Goal: Transaction & Acquisition: Book appointment/travel/reservation

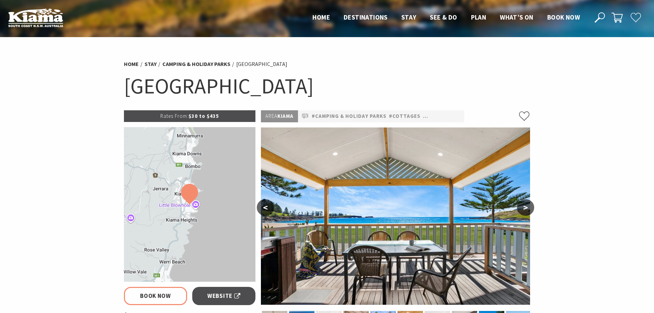
select select "3"
select select "2"
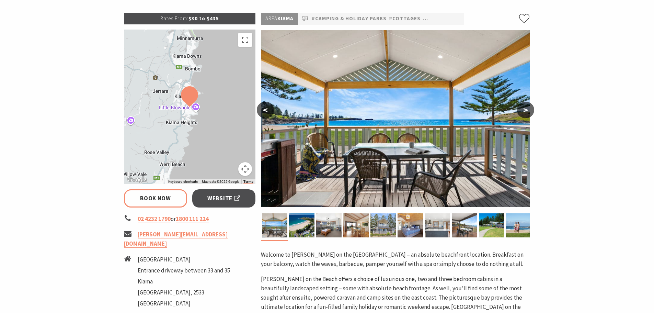
scroll to position [103, 0]
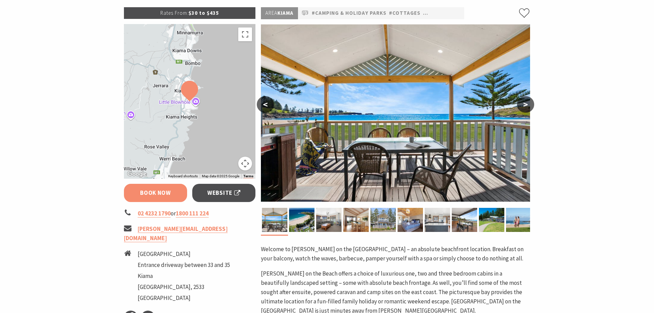
click at [151, 192] on link "Book Now" at bounding box center [156, 193] width 64 height 18
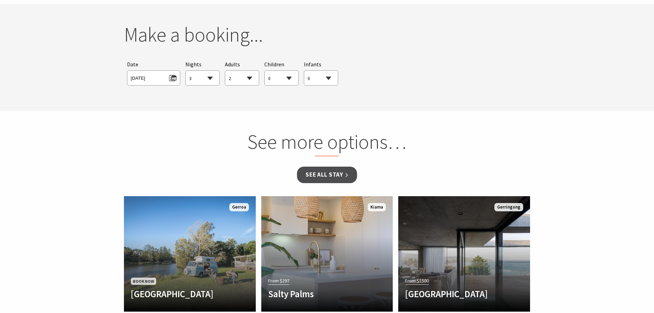
scroll to position [627, 0]
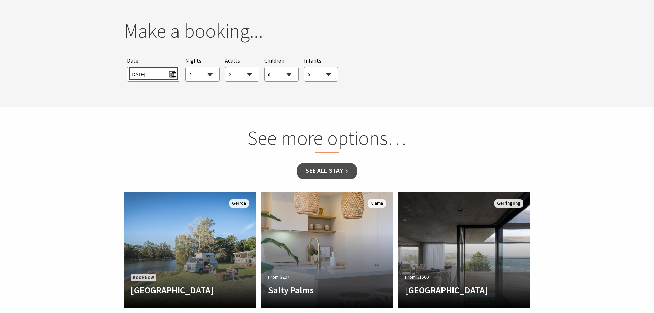
click at [172, 75] on span "[DATE]" at bounding box center [154, 73] width 46 height 9
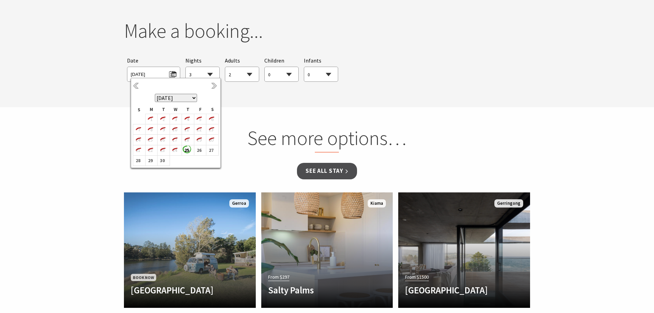
click at [193, 99] on select "[DATE] [DATE] [DATE] [DATE] [DATE] [DATE] [DATE] [DATE] [DATE] [DATE] [DATE] [D…" at bounding box center [176, 98] width 42 height 8
click at [177, 117] on b "1" at bounding box center [174, 119] width 9 height 9
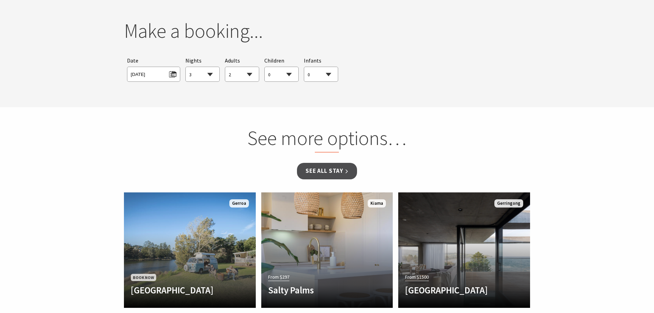
click at [208, 74] on select "1 2 3 4 5 6 7 8 9 10 11 12 13 14 15 16 17 18 19 20 21 22 23 24 25 26 27 28 29 30" at bounding box center [203, 74] width 34 height 15
select select "1"
click at [186, 67] on select "1 2 3 4 5 6 7 8 9 10 11 12 13 14 15 16 17 18 19 20 21 22 23 24 25 26 27 28 29 30" at bounding box center [203, 74] width 34 height 15
click at [250, 72] on select "0 1 2 3 4 5 6 7 8 9 10 11 12 13 14 15 16 17 18 19 20 21 22 23 24 25 26 27 28 29…" at bounding box center [242, 74] width 34 height 15
select select "3"
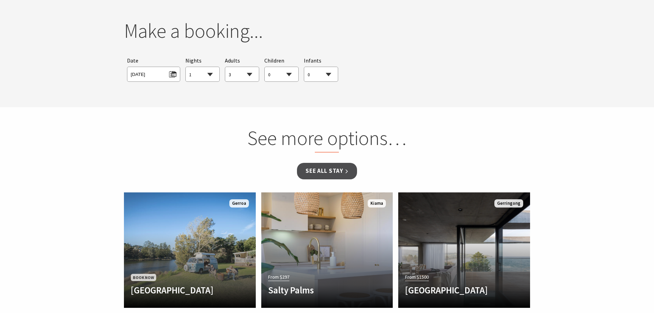
click at [225, 67] on select "0 1 2 3 4 5 6 7 8 9 10 11 12 13 14 15 16 17 18 19 20 21 22 23 24 25 26 27 28 29…" at bounding box center [242, 74] width 34 height 15
click at [288, 75] on select "0 1 2 3 4 5 6 7 8 9 10 11 12 13 14 15 16 17 18 19 20 21 22 23 24 25 26 27 28 29…" at bounding box center [282, 74] width 34 height 15
select select "1"
click at [265, 67] on select "0 1 2 3 4 5 6 7 8 9 10 11 12 13 14 15 16 17 18 19 20 21 22 23 24 25 26 27 28 29…" at bounding box center [282, 74] width 34 height 15
click at [323, 76] on select "0 1 2 3 4 5 6 7 8 9 10 11 12 13 14 15 16 17 18 19 20 21 22 23 24 25 26 27 28 29…" at bounding box center [321, 74] width 34 height 15
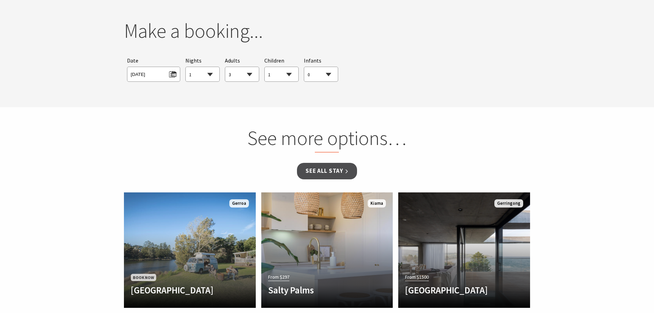
select select "1"
click at [304, 67] on select "0 1 2 3 4 5 6 7 8 9 10 11 12 13 14 15 16 17 18 19 20 21 22 23 24 25 26 27 28 29…" at bounding box center [321, 74] width 34 height 15
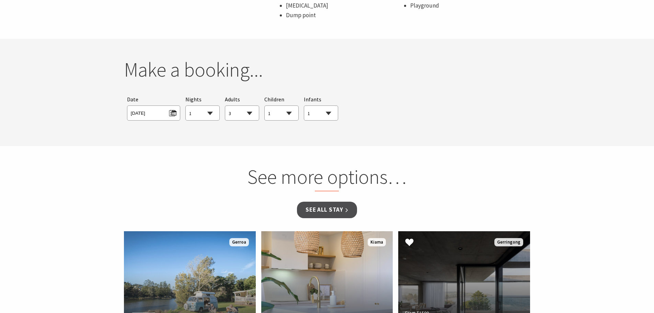
scroll to position [592, 0]
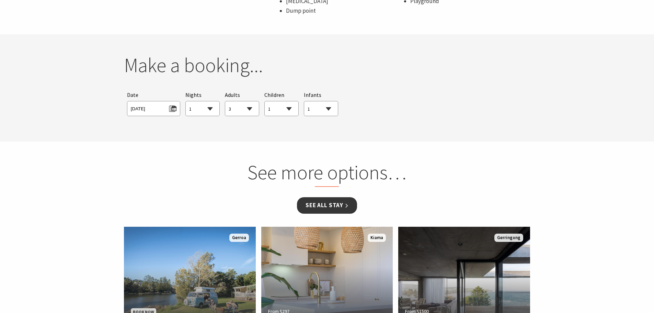
click at [340, 205] on link "See all Stay" at bounding box center [327, 205] width 60 height 16
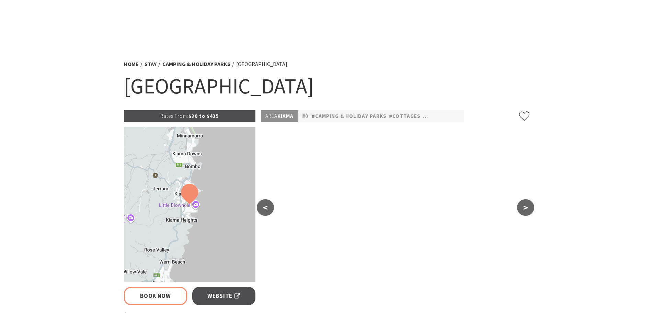
scroll to position [592, 0]
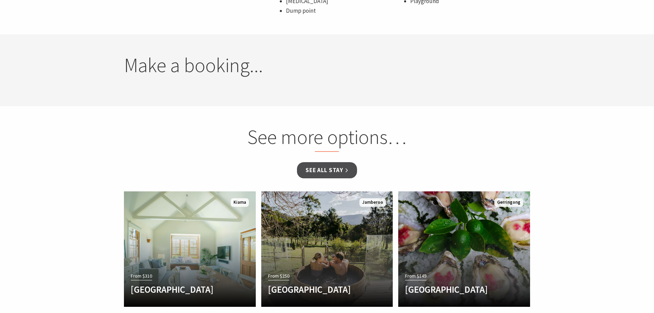
select select "3"
select select "1"
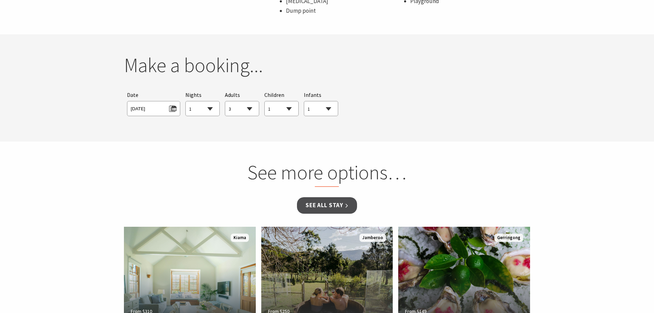
click at [210, 108] on select "1 2 3 4 5 6 7 8 9 10 11 12 13 14 15 16 17 18 19 20 21 22 23 24 25 26 27 28 29 30" at bounding box center [203, 108] width 34 height 15
select select "2"
click at [186, 101] on select "1 2 3 4 5 6 7 8 9 10 11 12 13 14 15 16 17 18 19 20 21 22 23 24 25 26 27 28 29 30" at bounding box center [203, 108] width 34 height 15
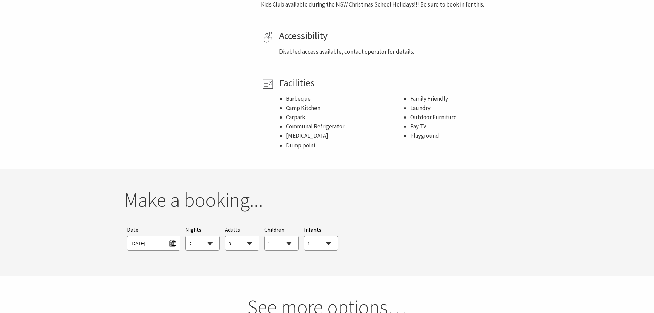
scroll to position [455, 0]
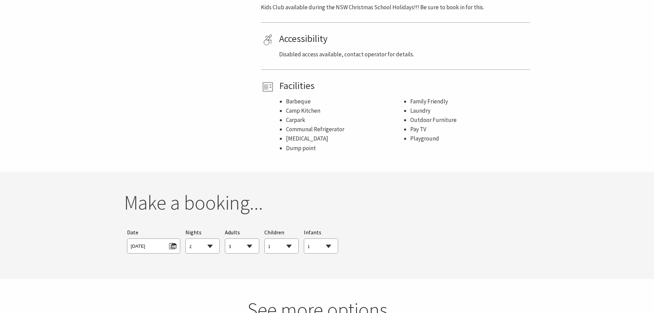
click at [373, 229] on div "Searching for Accommodation Tours Events Car Hire Packages Date Wed 01/10/2025 …" at bounding box center [327, 241] width 407 height 32
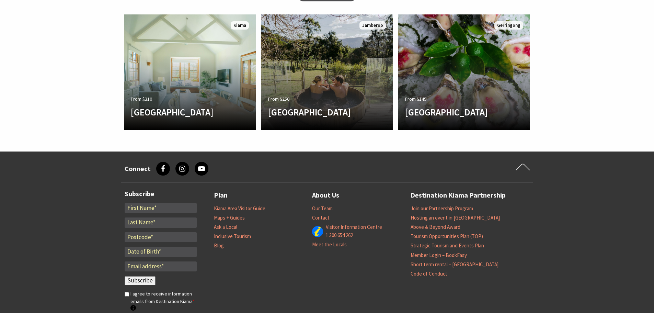
scroll to position [695, 0]
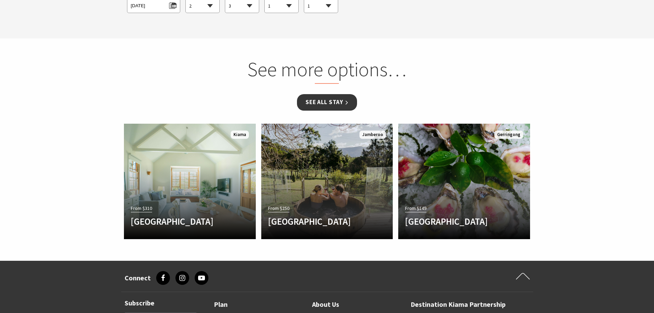
click at [341, 102] on link "See all Stay" at bounding box center [327, 102] width 60 height 16
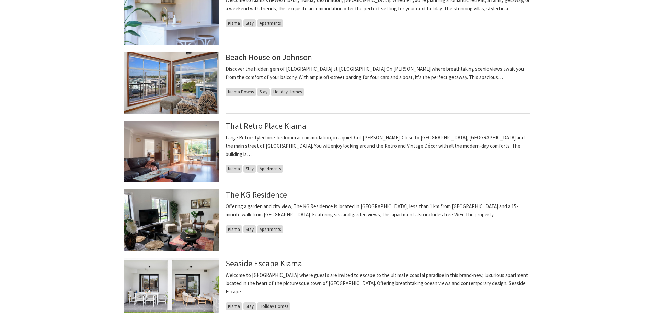
scroll to position [618, 0]
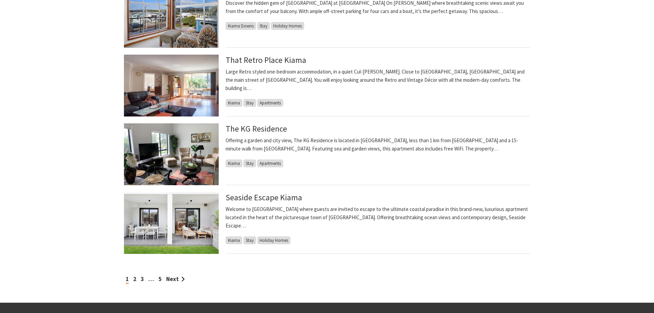
click at [178, 216] on img at bounding box center [171, 223] width 95 height 62
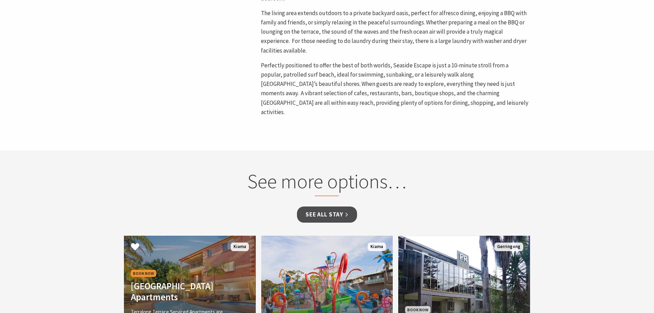
scroll to position [515, 0]
